Goal: Task Accomplishment & Management: Use online tool/utility

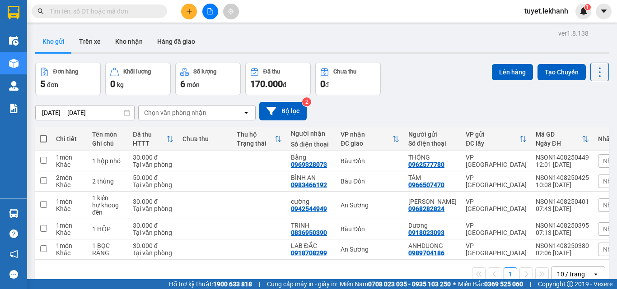
click at [140, 12] on input "text" at bounding box center [103, 11] width 107 height 10
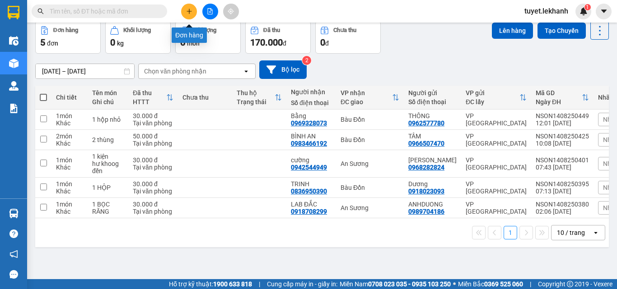
click at [186, 13] on icon "plus" at bounding box center [189, 11] width 6 height 6
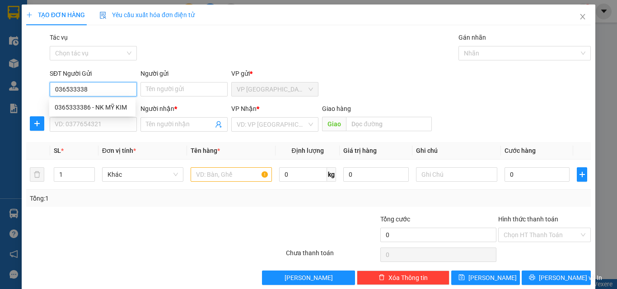
type input "0365333386"
click at [107, 103] on div "0365333386 - NK MỸ KIM" at bounding box center [92, 107] width 75 height 10
type input "NK [PERSON_NAME]"
type input "0325906560"
type input "KHÁNH LAB"
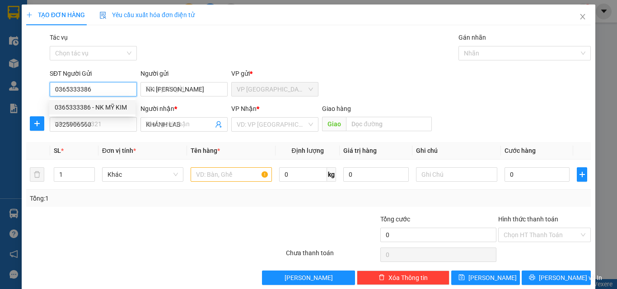
type input "30.000"
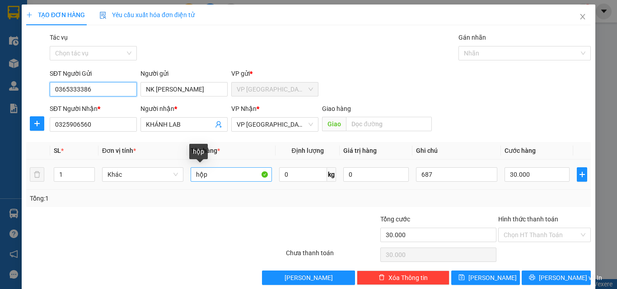
type input "0365333386"
click at [192, 174] on input "hộp" at bounding box center [230, 174] width 81 height 14
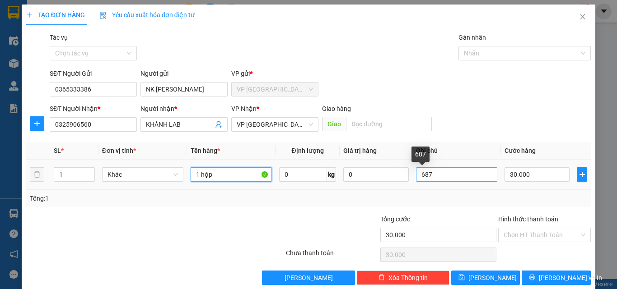
type input "1 hộp"
drag, startPoint x: 442, startPoint y: 173, endPoint x: 370, endPoint y: 179, distance: 72.5
click at [370, 179] on tr "1 Khác 1 hộp 0 kg 0 687 30.000" at bounding box center [308, 175] width 564 height 30
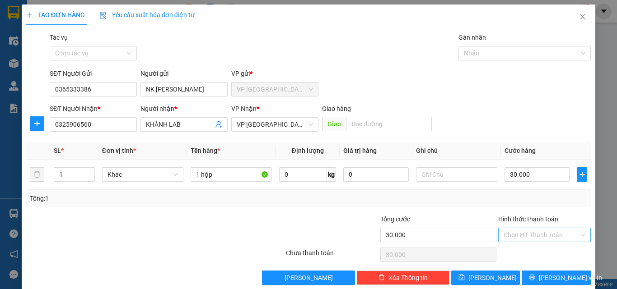
click at [554, 238] on input "Hình thức thanh toán" at bounding box center [540, 235] width 75 height 14
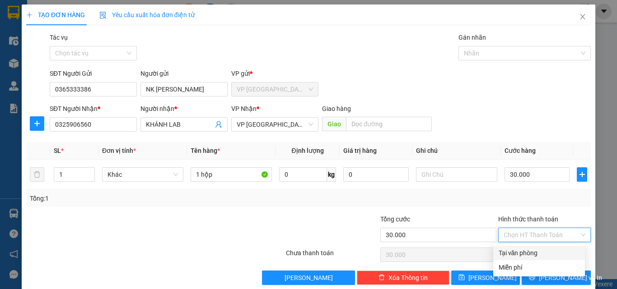
click at [550, 255] on div "Tại văn phòng" at bounding box center [538, 253] width 81 height 10
type input "0"
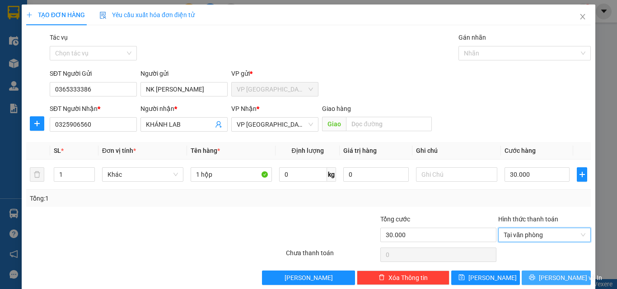
click at [547, 273] on span "[PERSON_NAME] và In" at bounding box center [570, 278] width 63 height 10
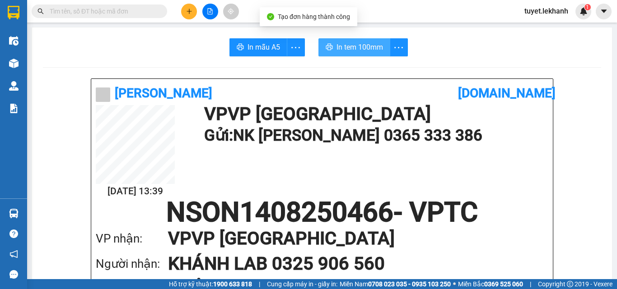
click at [360, 51] on span "In tem 100mm" at bounding box center [359, 47] width 46 height 11
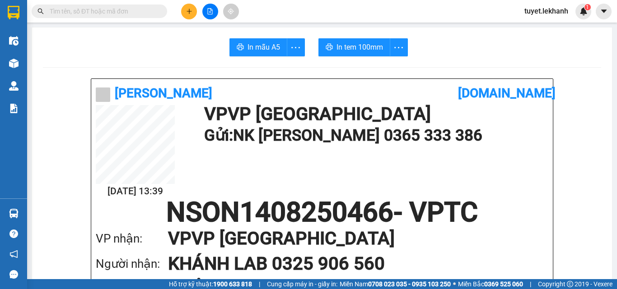
scroll to position [45, 0]
